Goal: Task Accomplishment & Management: Use online tool/utility

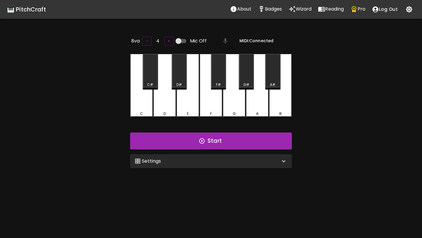
click at [300, 7] on p "Wizard" at bounding box center [303, 9] width 16 height 7
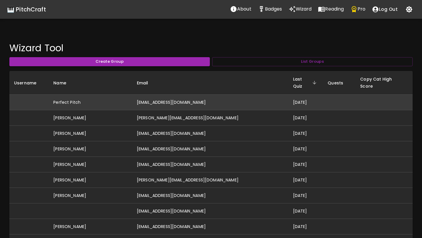
click at [223, 97] on td "[EMAIL_ADDRESS][DOMAIN_NAME]" at bounding box center [210, 103] width 156 height 16
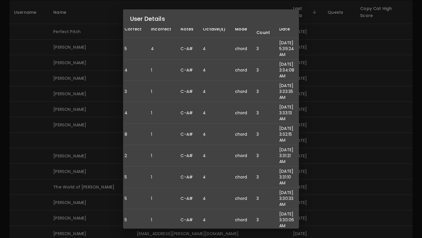
scroll to position [113, 0]
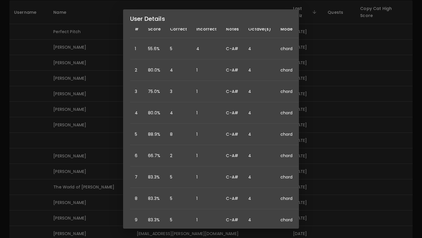
click at [328, 84] on div "User Details Name: Perfect Pitch Username: Email: [EMAIL_ADDRESS][DOMAIN_NAME] …" at bounding box center [211, 119] width 422 height 238
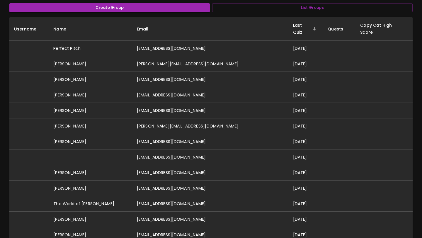
scroll to position [54, 0]
